Goal: Information Seeking & Learning: Learn about a topic

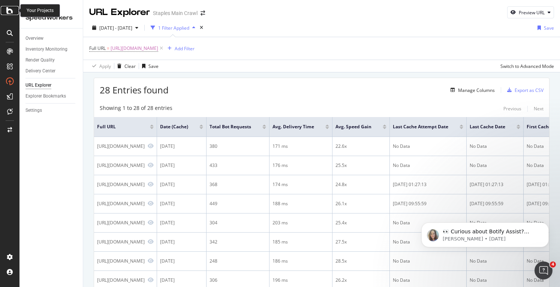
click at [13, 11] on icon at bounding box center [9, 10] width 7 height 9
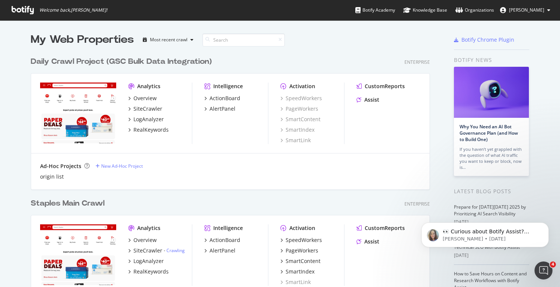
scroll to position [281, 548]
click at [154, 108] on div "SiteCrawler" at bounding box center [147, 108] width 29 height 7
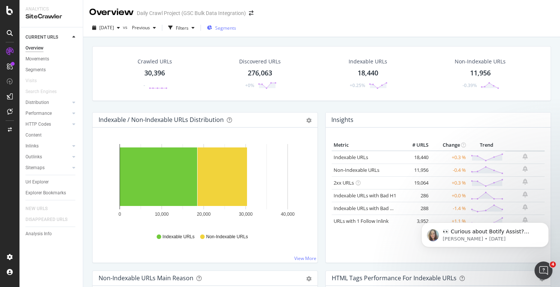
click at [212, 27] on icon "button" at bounding box center [209, 27] width 5 height 4
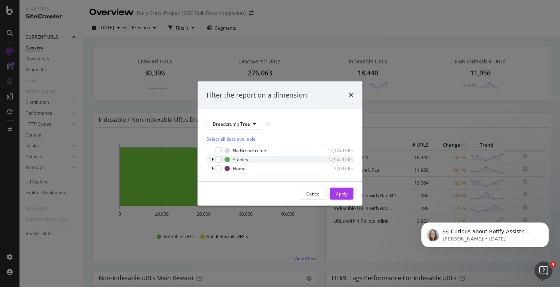
click at [212, 159] on icon "modal" at bounding box center [212, 159] width 2 height 4
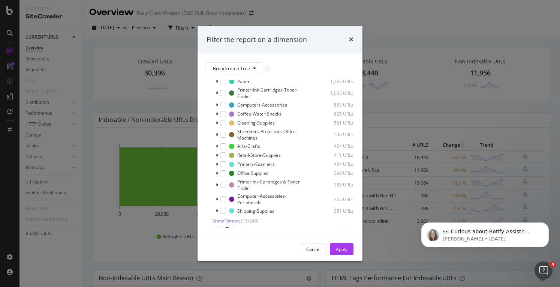
scroll to position [53, 0]
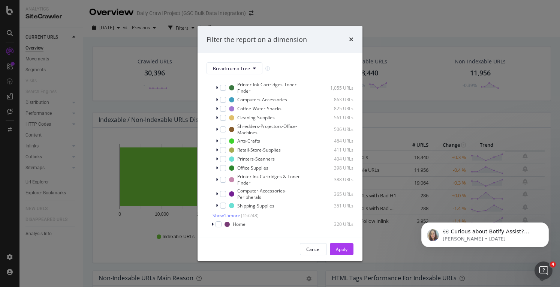
click at [71, 39] on div "Filter the report on a dimension Breadcrumb Tree Select all data available No B…" at bounding box center [280, 143] width 560 height 287
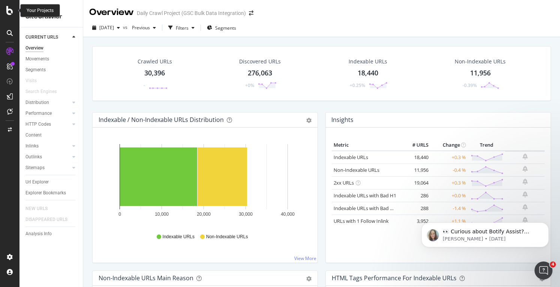
click at [5, 12] on div at bounding box center [10, 10] width 18 height 9
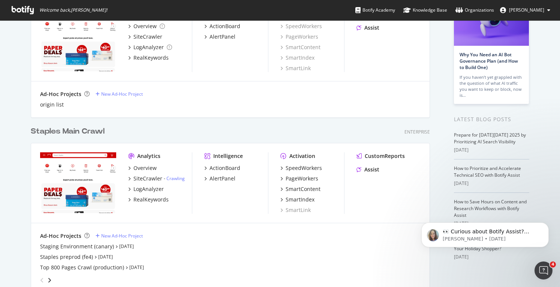
scroll to position [75, 0]
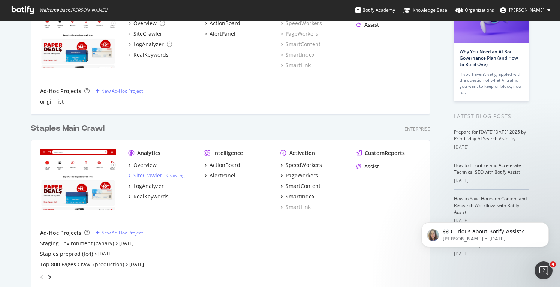
click at [151, 174] on div "SiteCrawler" at bounding box center [147, 175] width 29 height 7
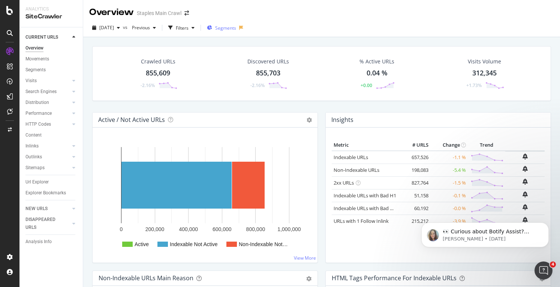
click at [235, 25] on span "Segments" at bounding box center [225, 28] width 21 height 6
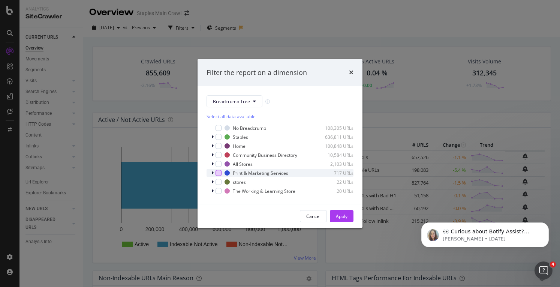
click at [219, 171] on div "modal" at bounding box center [218, 173] width 6 height 6
drag, startPoint x: 339, startPoint y: 216, endPoint x: 407, endPoint y: 206, distance: 69.3
click at [338, 216] on div "Apply" at bounding box center [342, 216] width 12 height 6
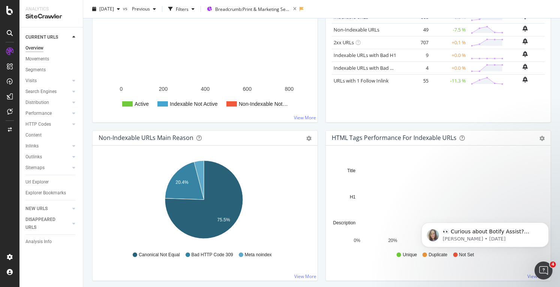
scroll to position [150, 0]
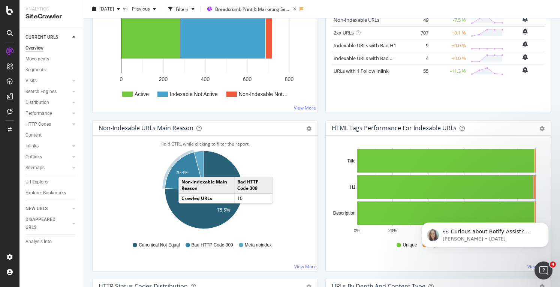
click at [186, 168] on icon "A chart." at bounding box center [184, 171] width 39 height 38
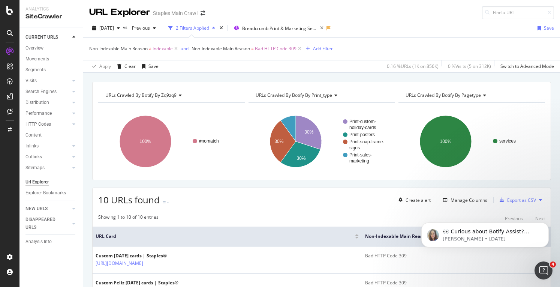
click at [256, 48] on span "Bad HTTP Code 309" at bounding box center [276, 48] width 42 height 10
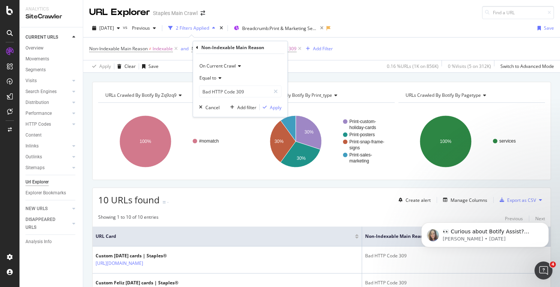
click at [194, 48] on div "Non-Indexable Main Reason On Current Crawl Equal to Bad HTTP Code 309 Bad HTTP …" at bounding box center [240, 79] width 94 height 76
click at [199, 47] on div "Non-Indexable Main Reason" at bounding box center [240, 47] width 88 height 13
click at [211, 46] on div "Non-Indexable Main Reason" at bounding box center [232, 47] width 63 height 6
click at [438, 37] on div "Non-Indexable Main Reason ≠ Indexable and Non-Indexable Main Reason = Bad HTTP …" at bounding box center [321, 48] width 465 height 22
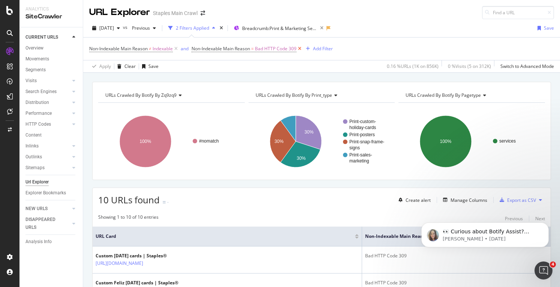
click at [302, 46] on icon at bounding box center [299, 48] width 6 height 7
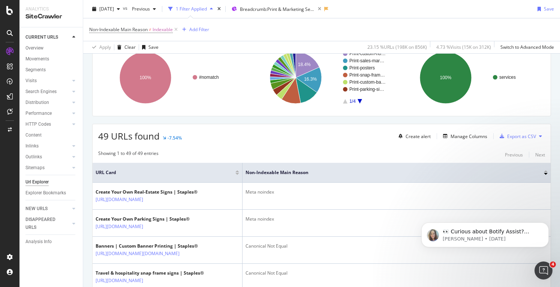
scroll to position [112, 0]
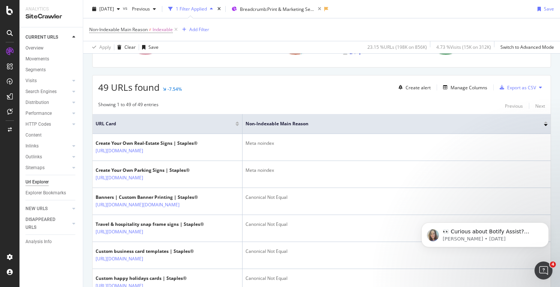
click at [544, 124] on div at bounding box center [546, 125] width 4 height 2
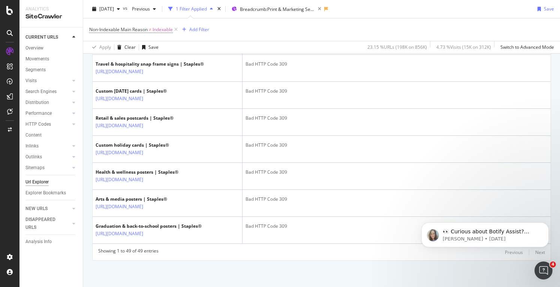
scroll to position [1956, 0]
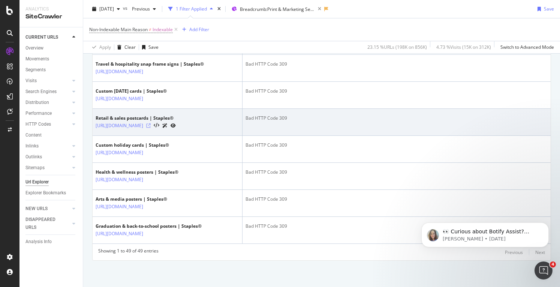
click at [151, 123] on icon at bounding box center [148, 125] width 4 height 4
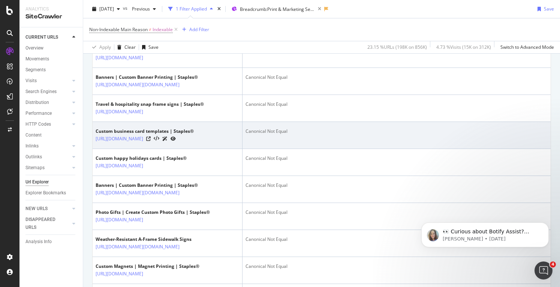
scroll to position [157, 0]
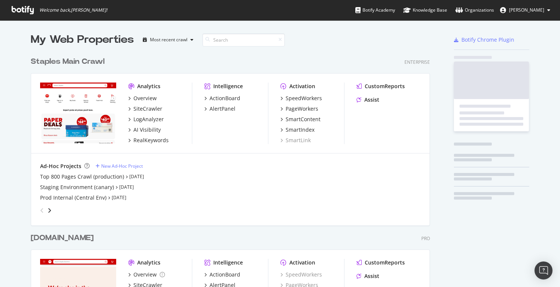
scroll to position [716, 399]
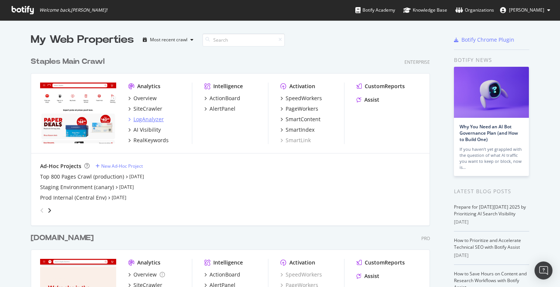
click at [141, 120] on div "LogAnalyzer" at bounding box center [148, 118] width 30 height 7
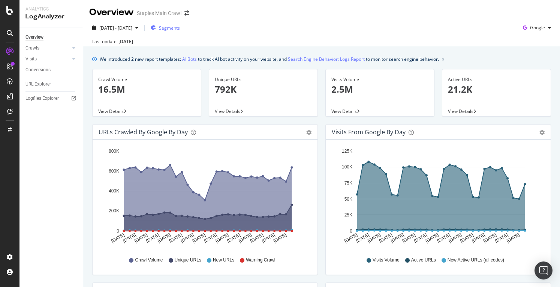
click at [180, 26] on span "Segments" at bounding box center [169, 28] width 21 height 6
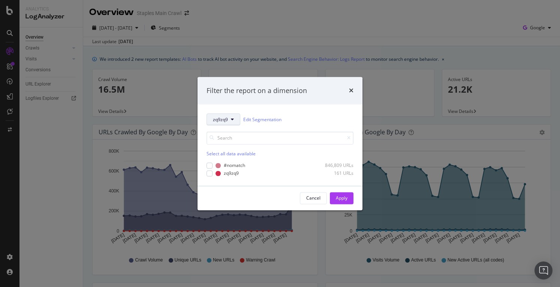
click at [235, 119] on button "zq9zq9" at bounding box center [223, 120] width 34 height 12
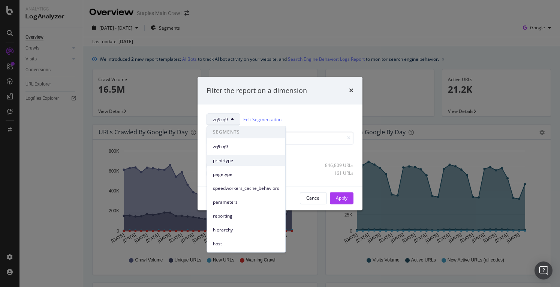
click at [243, 161] on span "print-type" at bounding box center [246, 160] width 66 height 7
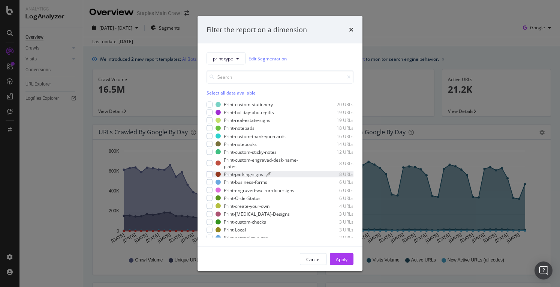
scroll to position [334, 0]
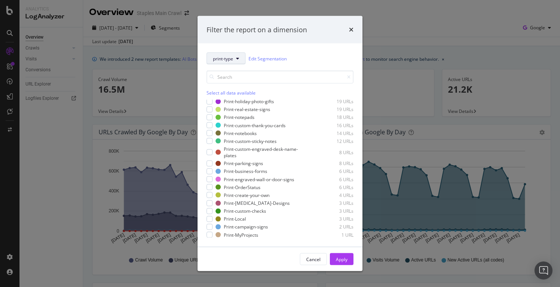
click at [238, 59] on icon "modal" at bounding box center [237, 58] width 3 height 4
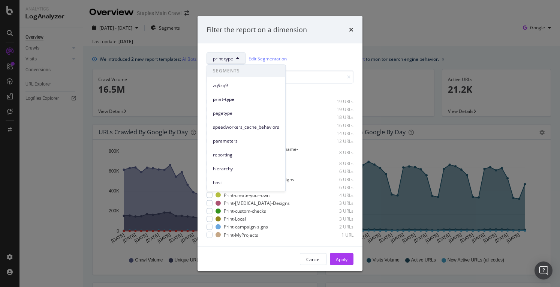
click at [314, 56] on div "print-type Edit Segmentation" at bounding box center [279, 58] width 147 height 12
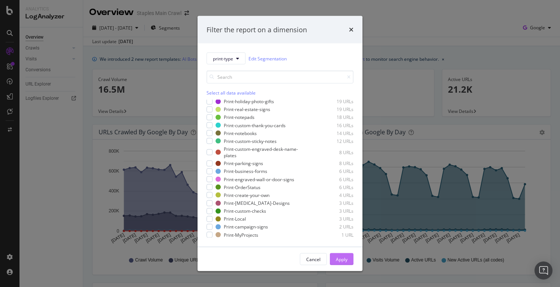
click at [347, 260] on div "Apply" at bounding box center [342, 259] width 12 height 6
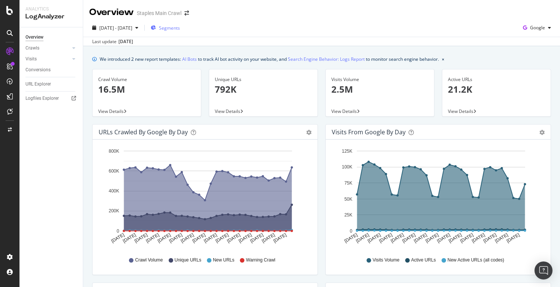
click at [180, 27] on span "Segments" at bounding box center [169, 28] width 21 height 6
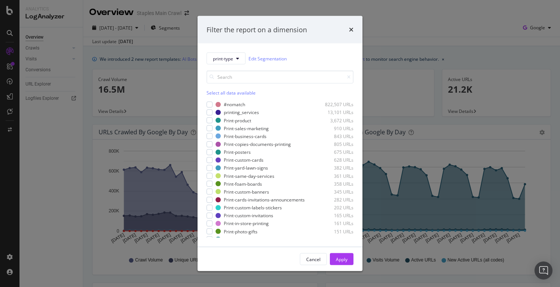
click at [213, 92] on div "Select all data available" at bounding box center [279, 93] width 147 height 6
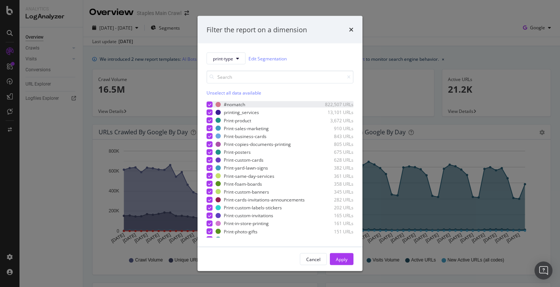
click at [212, 105] on div "modal" at bounding box center [209, 104] width 6 height 6
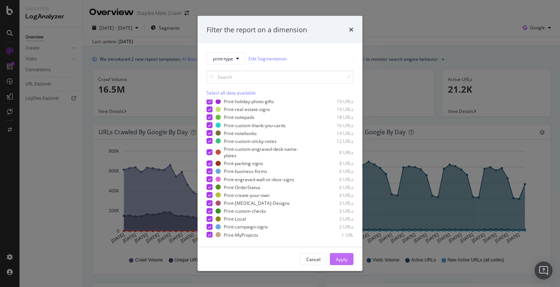
click at [351, 262] on button "Apply" at bounding box center [342, 259] width 24 height 12
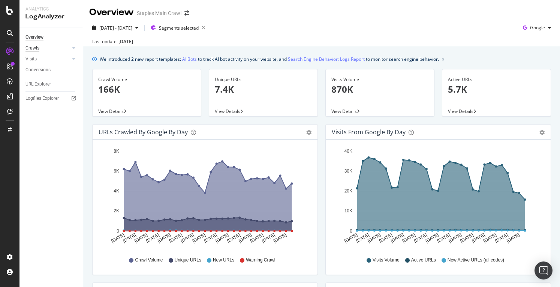
click at [34, 48] on div "Crawls" at bounding box center [32, 48] width 14 height 8
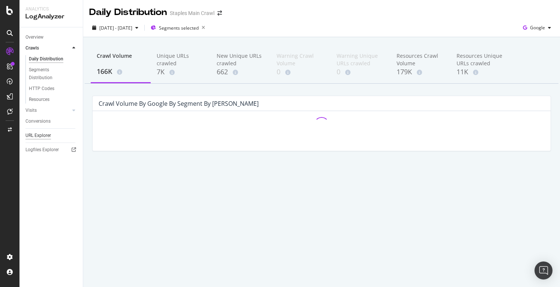
click at [39, 133] on div "URL Explorer" at bounding box center [37, 136] width 25 height 8
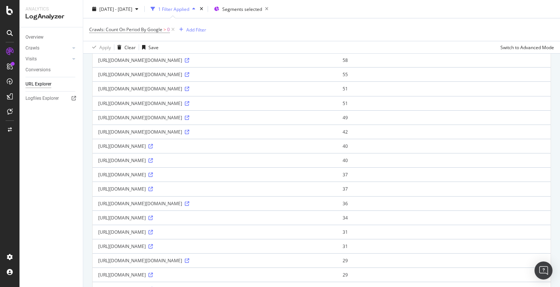
scroll to position [337, 0]
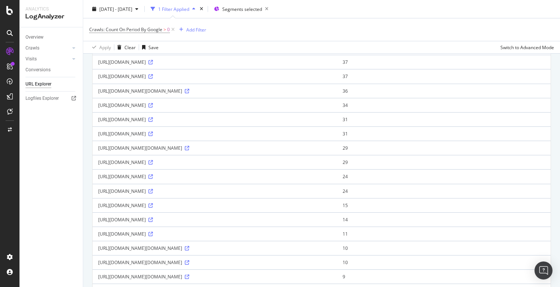
drag, startPoint x: 273, startPoint y: 131, endPoint x: 95, endPoint y: 138, distance: 177.7
click at [95, 83] on td "[URL][DOMAIN_NAME]" at bounding box center [215, 76] width 244 height 14
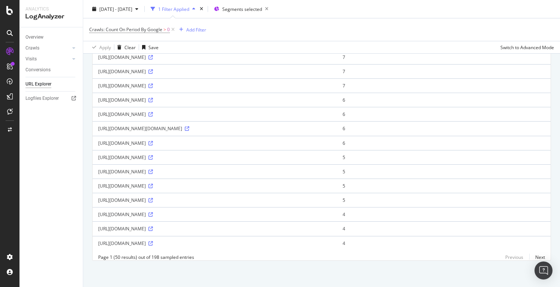
scroll to position [707, 0]
